Goal: Check status

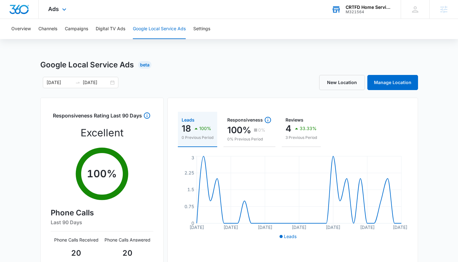
click at [377, 10] on div "M321564" at bounding box center [368, 12] width 46 height 4
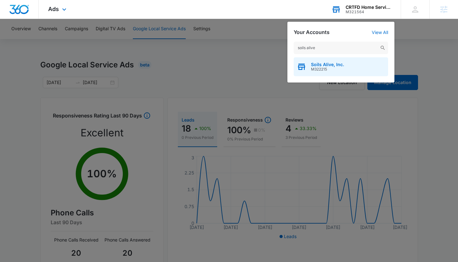
type input "soils alive"
click at [340, 65] on span "Soils Alive, Inc." at bounding box center [327, 64] width 33 height 5
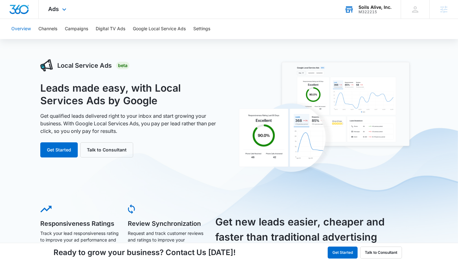
click at [20, 26] on button "Overview" at bounding box center [21, 29] width 20 height 20
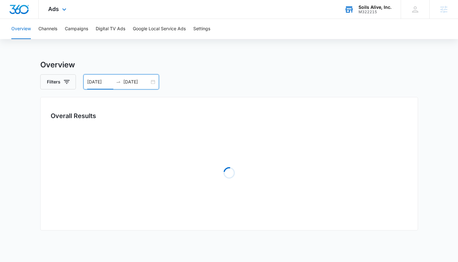
click at [101, 82] on input "[DATE]" at bounding box center [100, 81] width 26 height 7
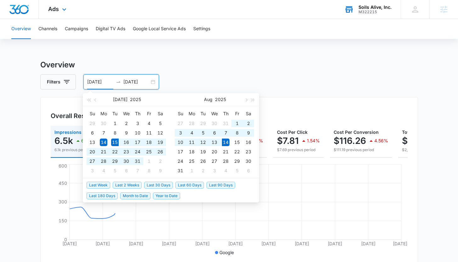
click at [155, 187] on span "Last 30 Days" at bounding box center [158, 185] width 29 height 7
type input "[DATE]"
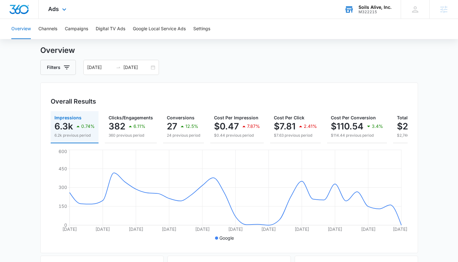
scroll to position [14, 0]
click at [82, 27] on button "Campaigns" at bounding box center [76, 29] width 23 height 20
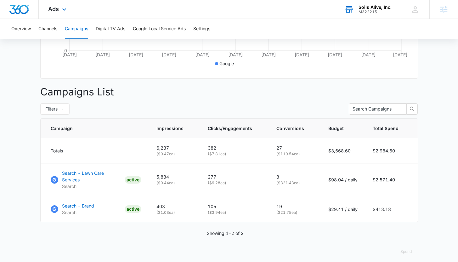
scroll to position [192, 0]
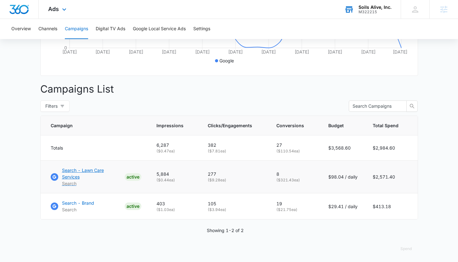
click at [84, 172] on p "Search - Lawn Care Services" at bounding box center [92, 173] width 60 height 13
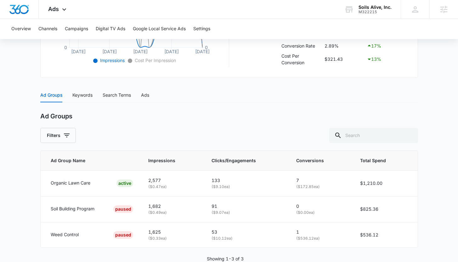
scroll to position [228, 0]
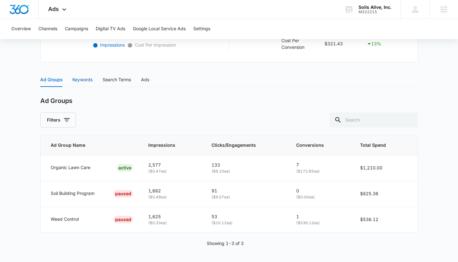
click at [73, 77] on div "Keywords" at bounding box center [82, 79] width 20 height 7
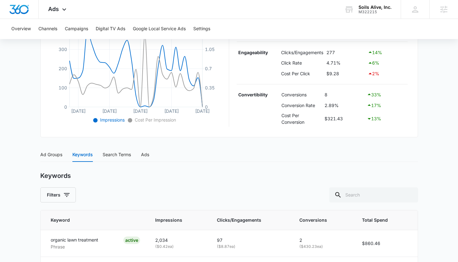
scroll to position [140, 0]
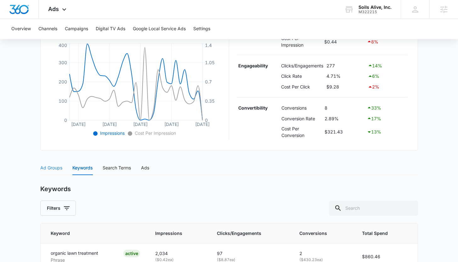
click at [48, 162] on div "Ad Groups" at bounding box center [51, 167] width 22 height 14
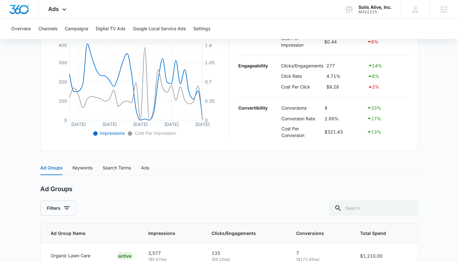
scroll to position [228, 0]
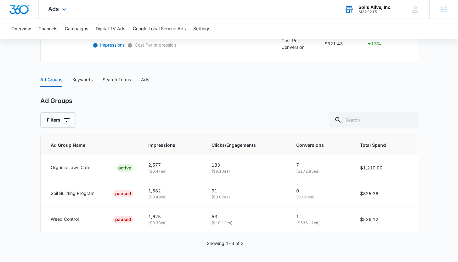
click at [375, 11] on div "M322215" at bounding box center [374, 12] width 33 height 4
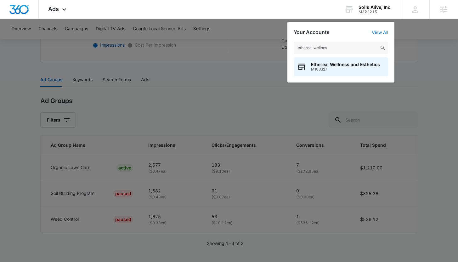
type input "ethereal wellnes"
click at [348, 64] on span "Ethereal Wellness and Esthetics" at bounding box center [345, 64] width 69 height 5
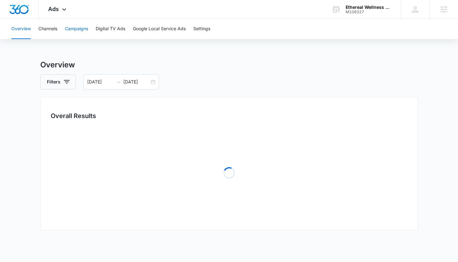
click at [80, 29] on button "Campaigns" at bounding box center [76, 29] width 23 height 20
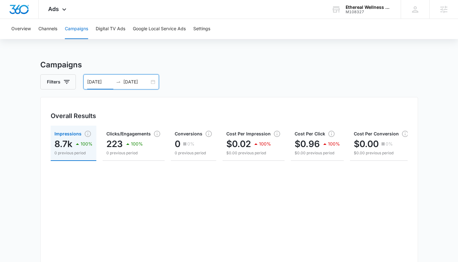
click at [103, 81] on input "[DATE]" at bounding box center [100, 81] width 26 height 7
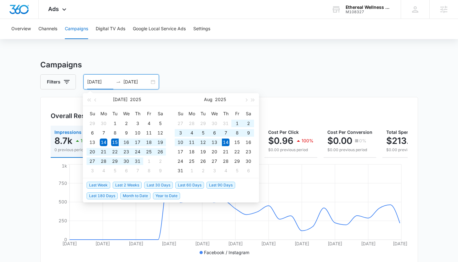
click at [153, 183] on span "Last 30 Days" at bounding box center [158, 185] width 29 height 7
type input "[DATE]"
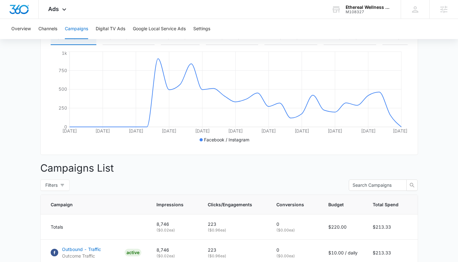
scroll to position [165, 0]
